Goal: Information Seeking & Learning: Check status

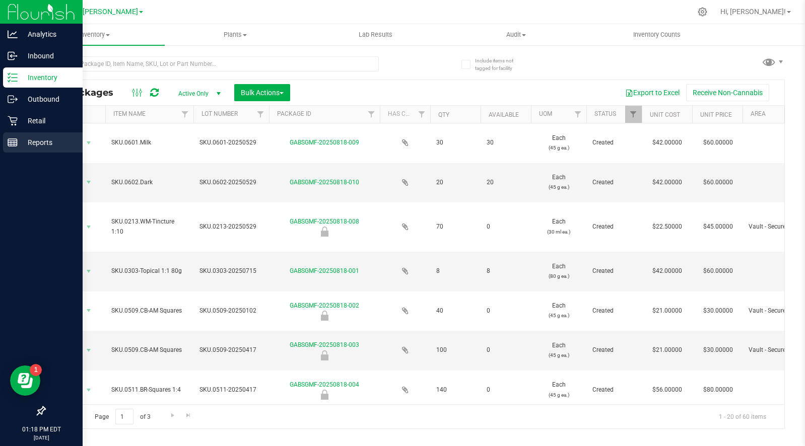
click at [18, 145] on p "Reports" at bounding box center [48, 143] width 60 height 12
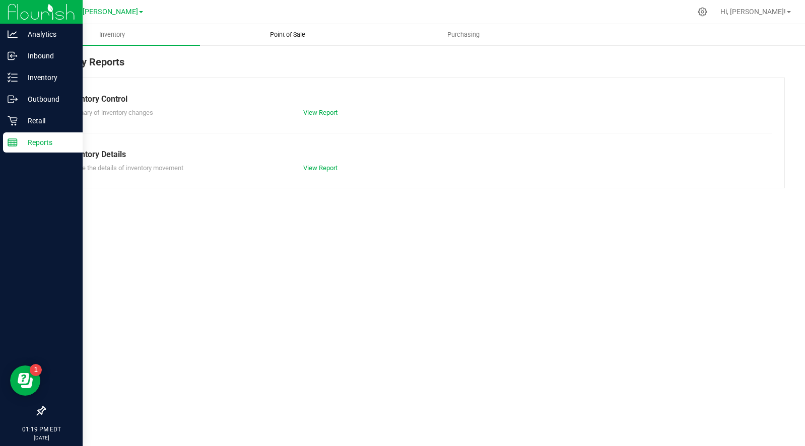
click at [281, 33] on span "Point of Sale" at bounding box center [287, 34] width 62 height 9
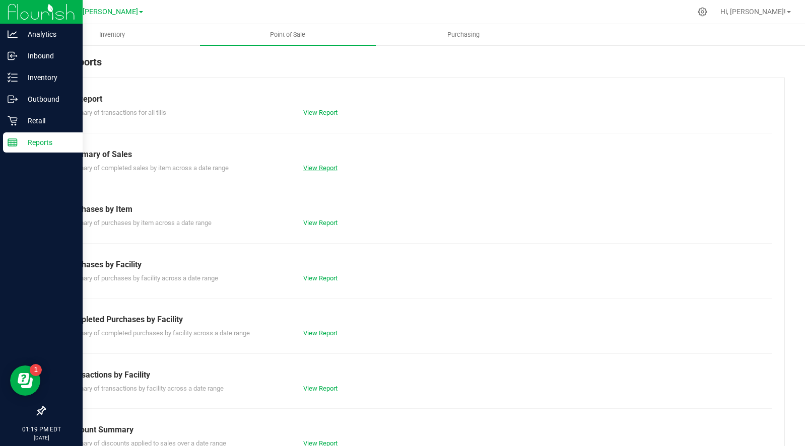
click at [312, 166] on link "View Report" at bounding box center [320, 168] width 34 height 8
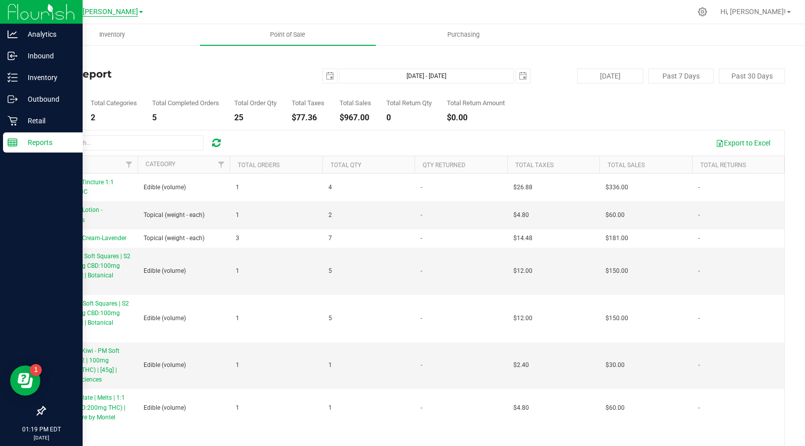
click at [112, 13] on span "GA1 - [PERSON_NAME]" at bounding box center [100, 12] width 75 height 9
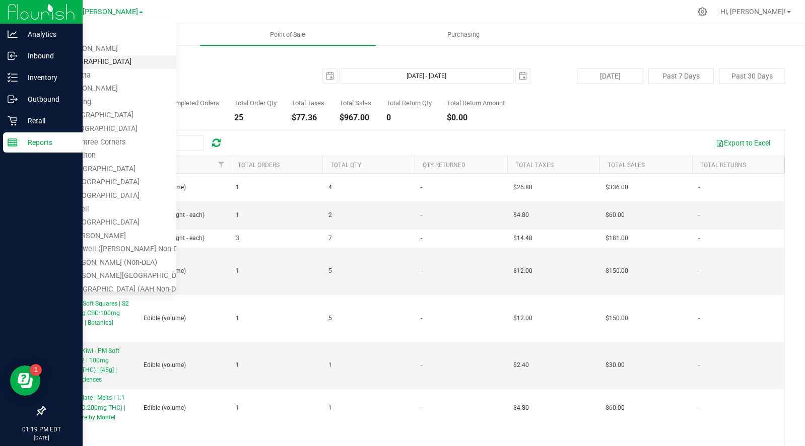
click at [92, 58] on link "GA2 - [GEOGRAPHIC_DATA]" at bounding box center [102, 62] width 147 height 14
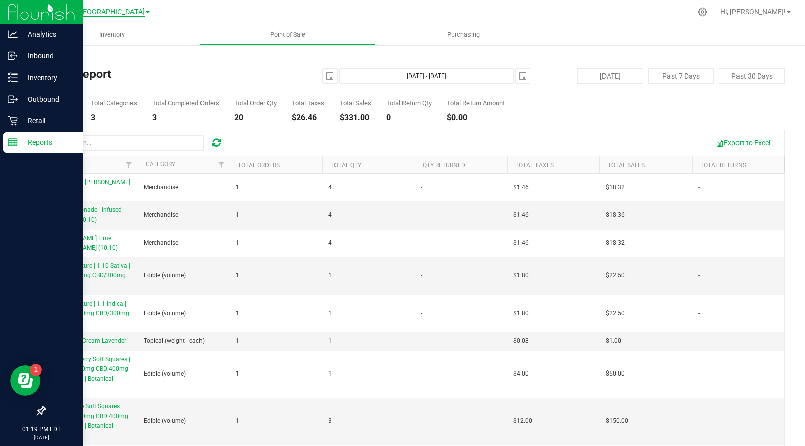
click at [103, 11] on span "GA2 - [GEOGRAPHIC_DATA]" at bounding box center [100, 12] width 89 height 9
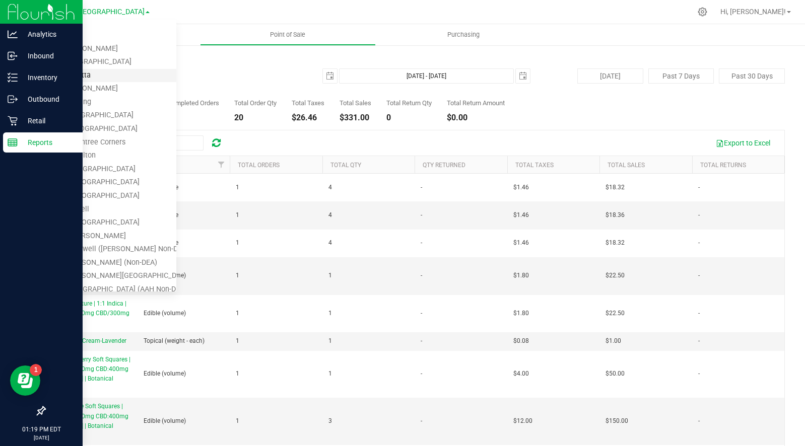
click at [86, 75] on link "GA3 - Marietta" at bounding box center [102, 76] width 147 height 14
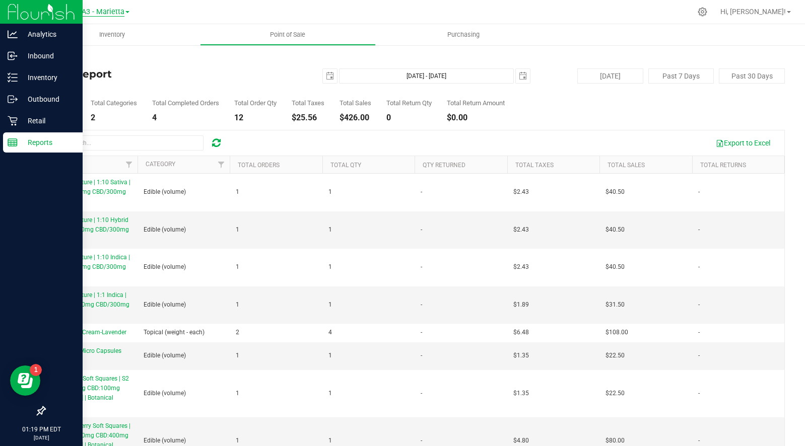
click at [99, 13] on span "GA3 - Marietta" at bounding box center [101, 12] width 48 height 9
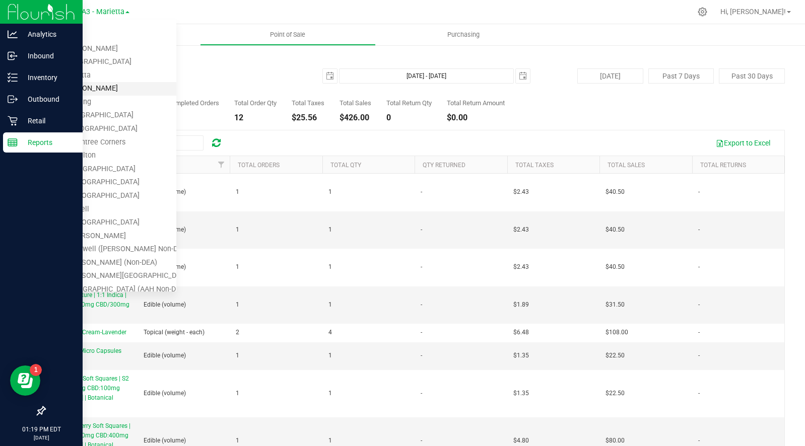
click at [81, 86] on link "GA4 - [PERSON_NAME]" at bounding box center [102, 89] width 147 height 14
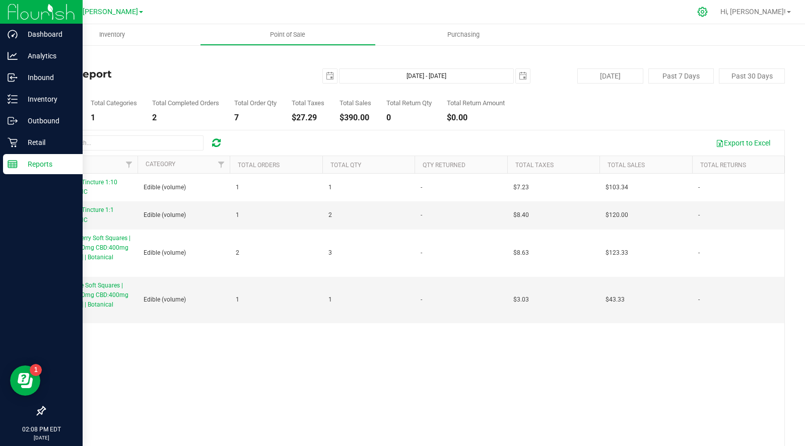
click at [708, 12] on icon at bounding box center [702, 12] width 11 height 11
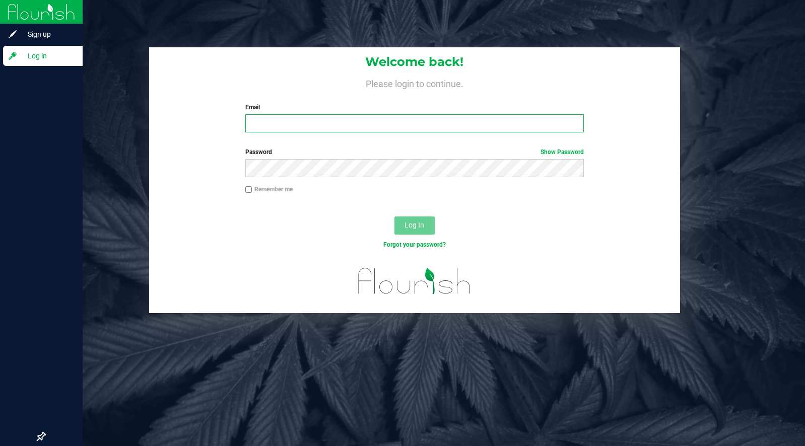
type input "[EMAIL_ADDRESS][DOMAIN_NAME]"
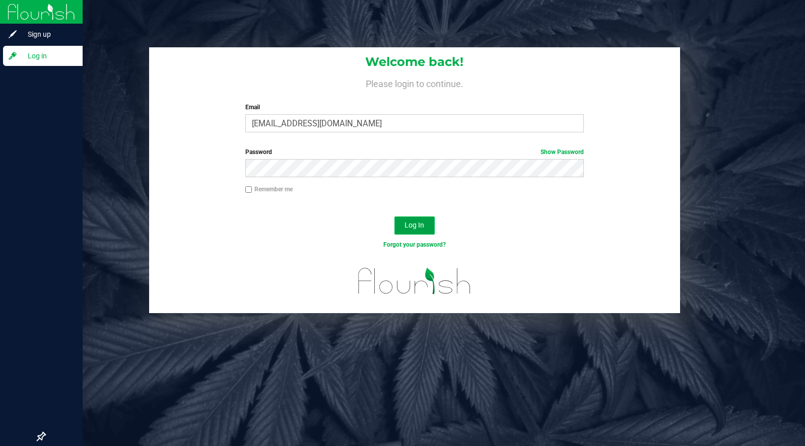
click at [415, 225] on span "Log In" at bounding box center [415, 225] width 20 height 8
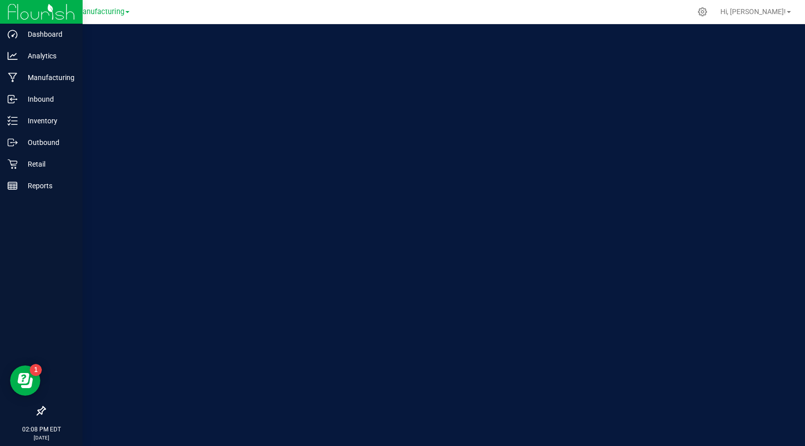
click at [0, 446] on nordpass-portal at bounding box center [0, 446] width 0 height 0
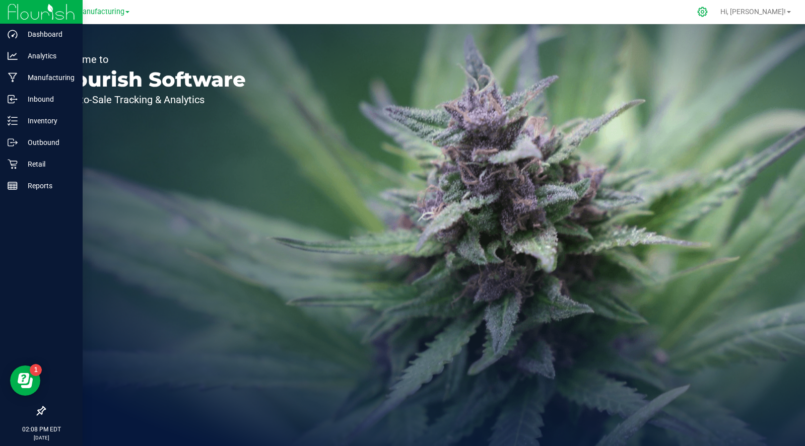
click at [708, 13] on icon at bounding box center [702, 12] width 11 height 11
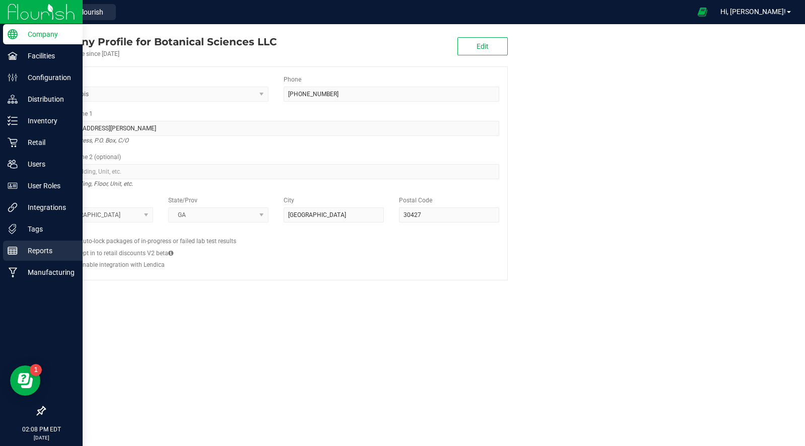
click at [39, 249] on p "Reports" at bounding box center [48, 251] width 60 height 12
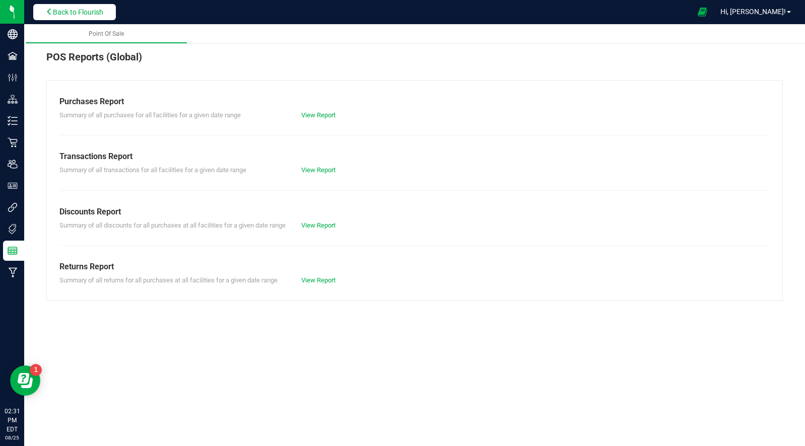
click at [70, 10] on span "Back to Flourish" at bounding box center [78, 12] width 50 height 8
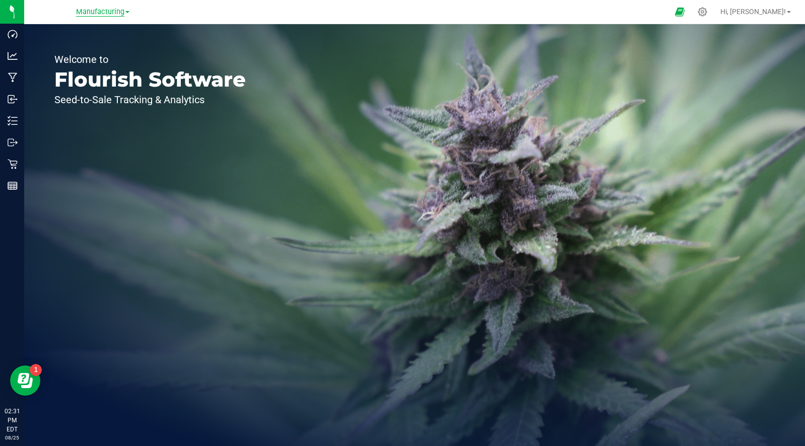
click at [105, 11] on span "Manufacturing" at bounding box center [100, 12] width 48 height 9
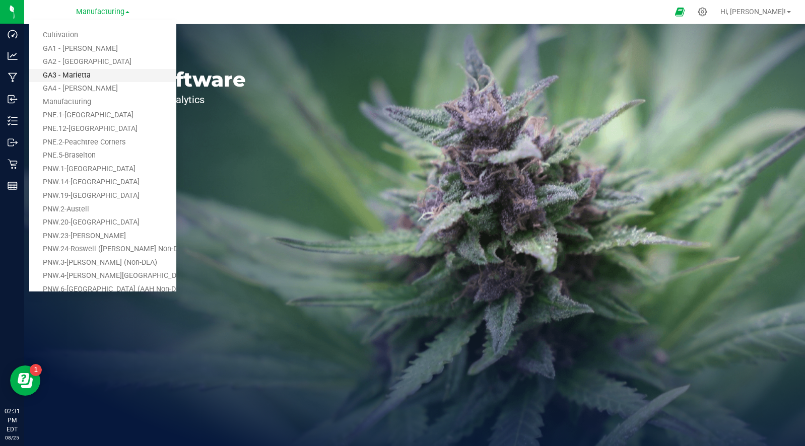
click at [78, 75] on link "GA3 - Marietta" at bounding box center [102, 76] width 147 height 14
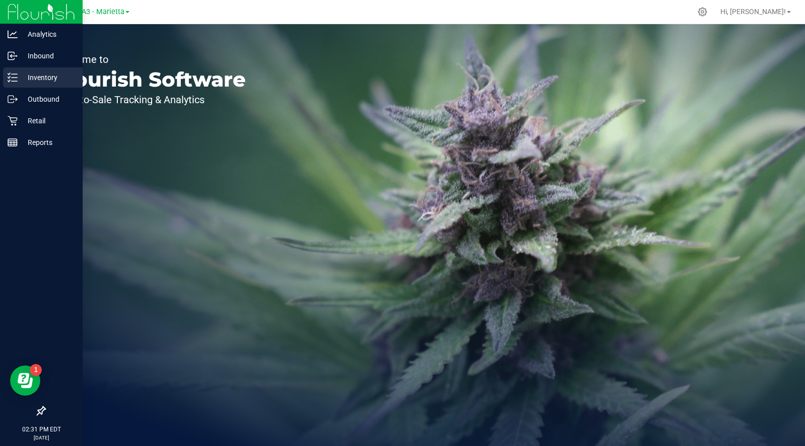
click at [36, 78] on p "Inventory" at bounding box center [48, 78] width 60 height 12
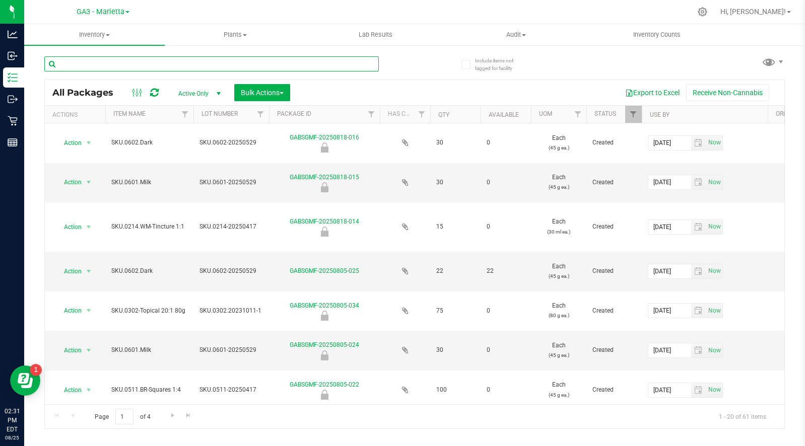
click at [142, 60] on input "text" at bounding box center [211, 63] width 335 height 15
type input "lemonade"
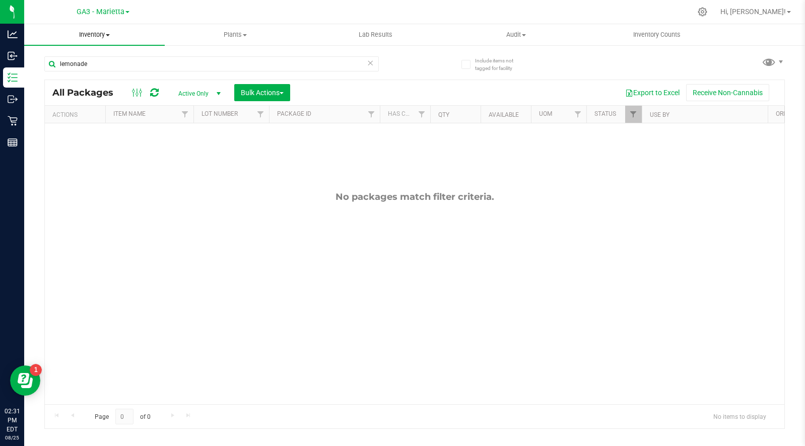
click at [96, 36] on span "Inventory" at bounding box center [94, 34] width 141 height 9
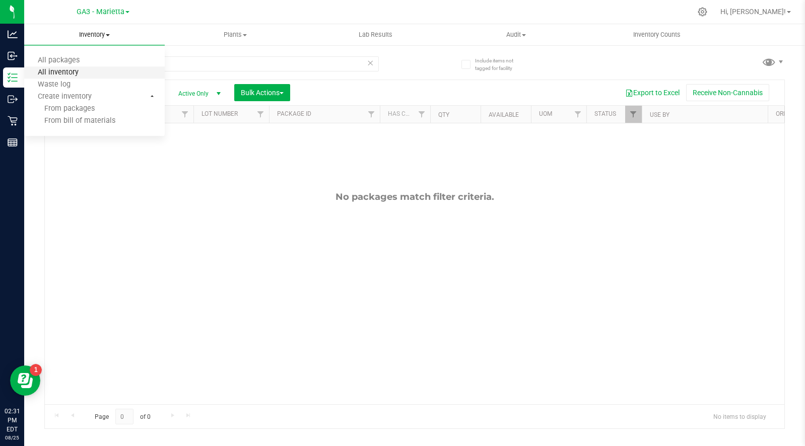
click at [68, 71] on span "All inventory" at bounding box center [58, 73] width 68 height 9
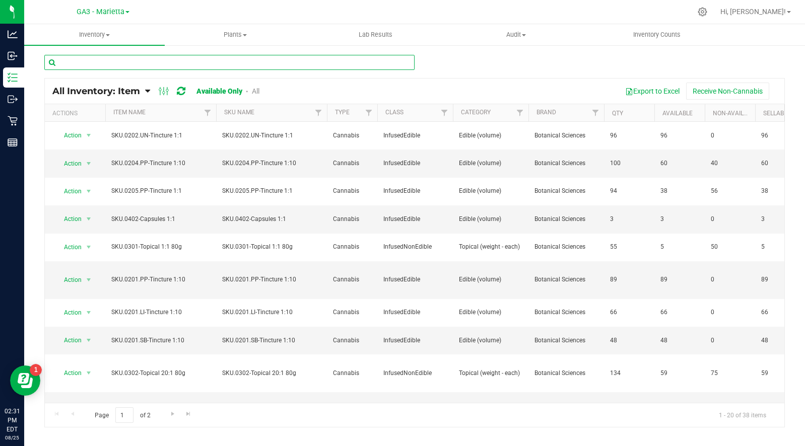
click at [111, 59] on input "text" at bounding box center [229, 62] width 370 height 15
type input "lemonade"
